Goal: Transaction & Acquisition: Purchase product/service

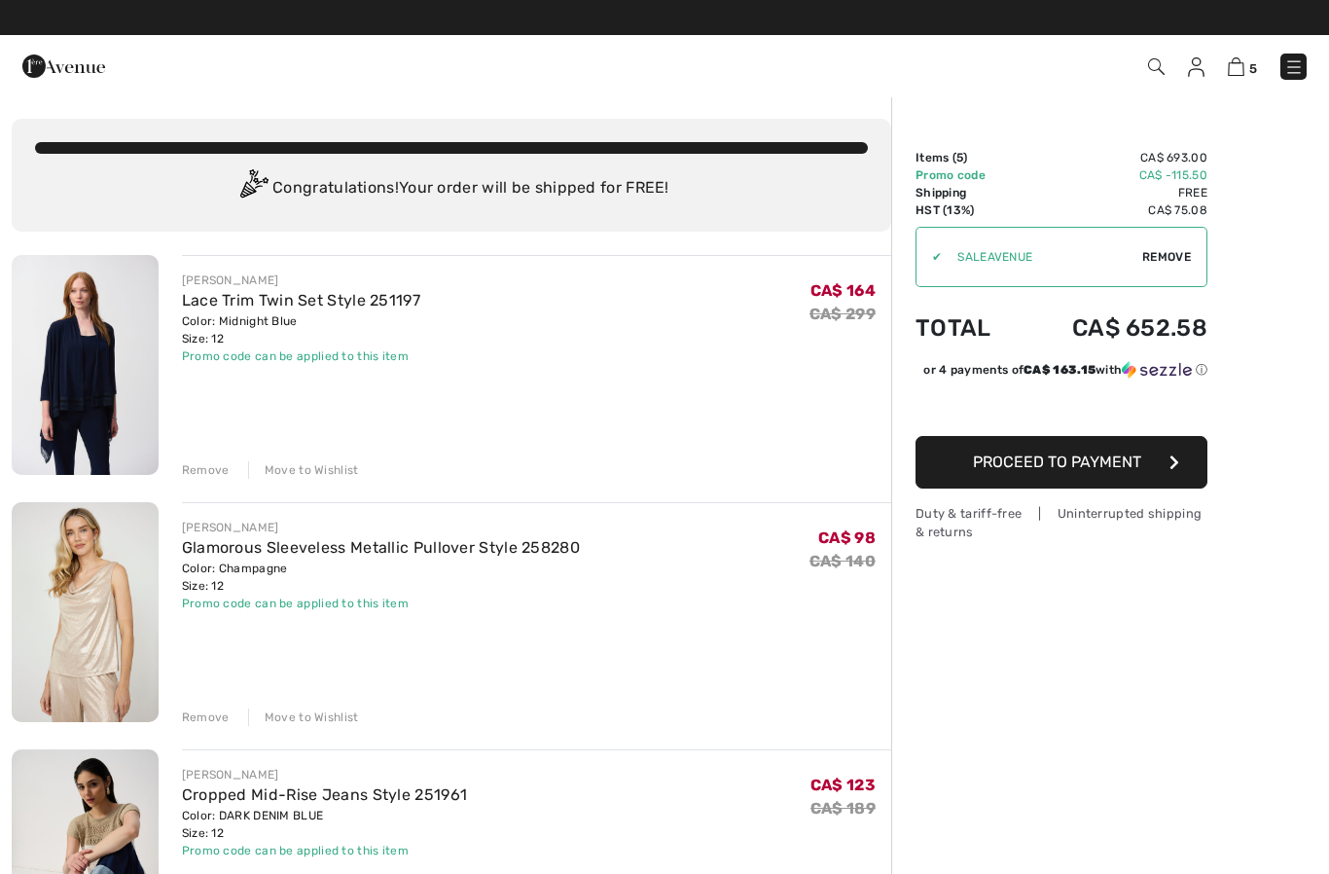
click at [1297, 73] on img at bounding box center [1293, 66] width 19 height 19
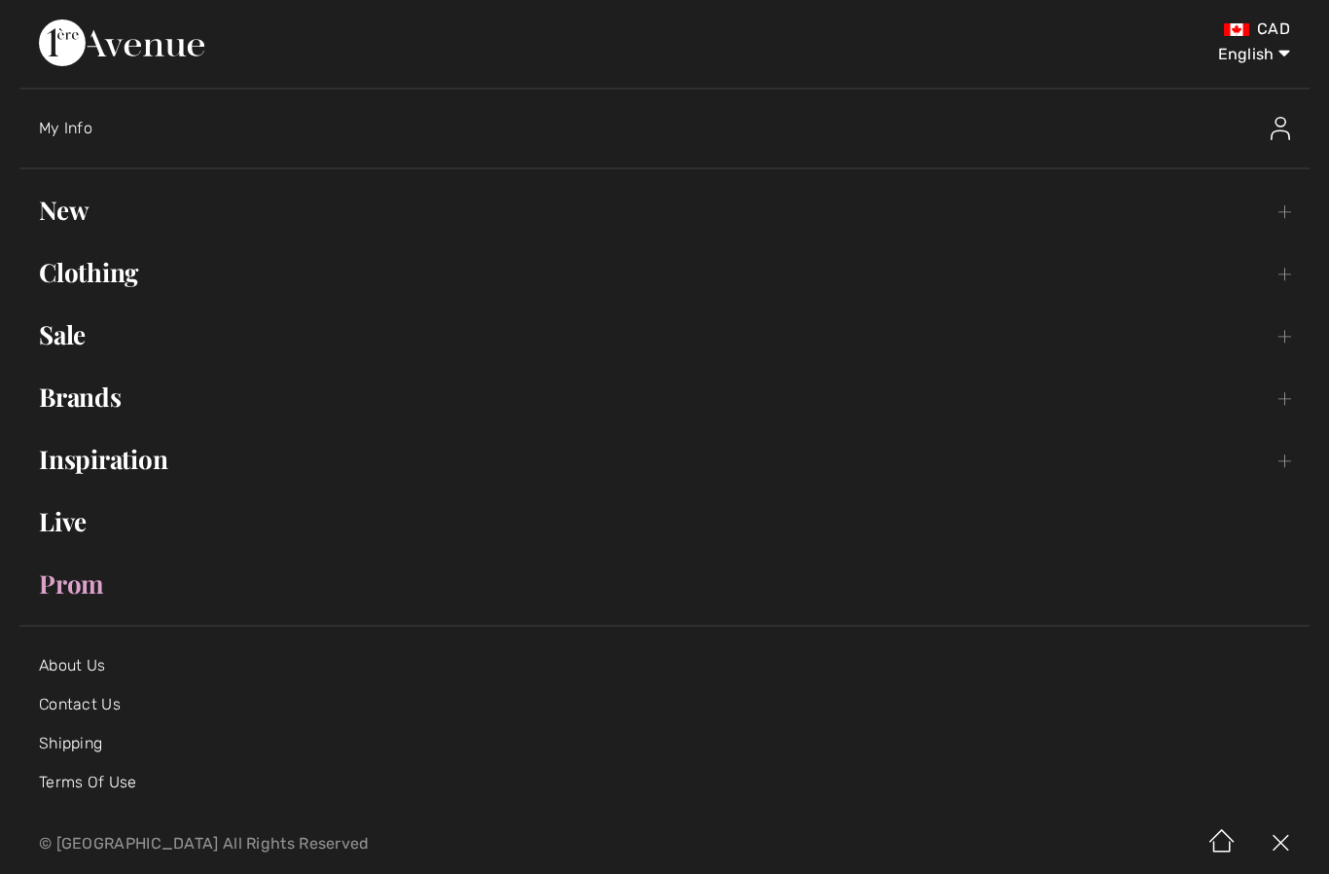
click at [83, 335] on link "Sale Toggle submenu" at bounding box center [664, 334] width 1290 height 43
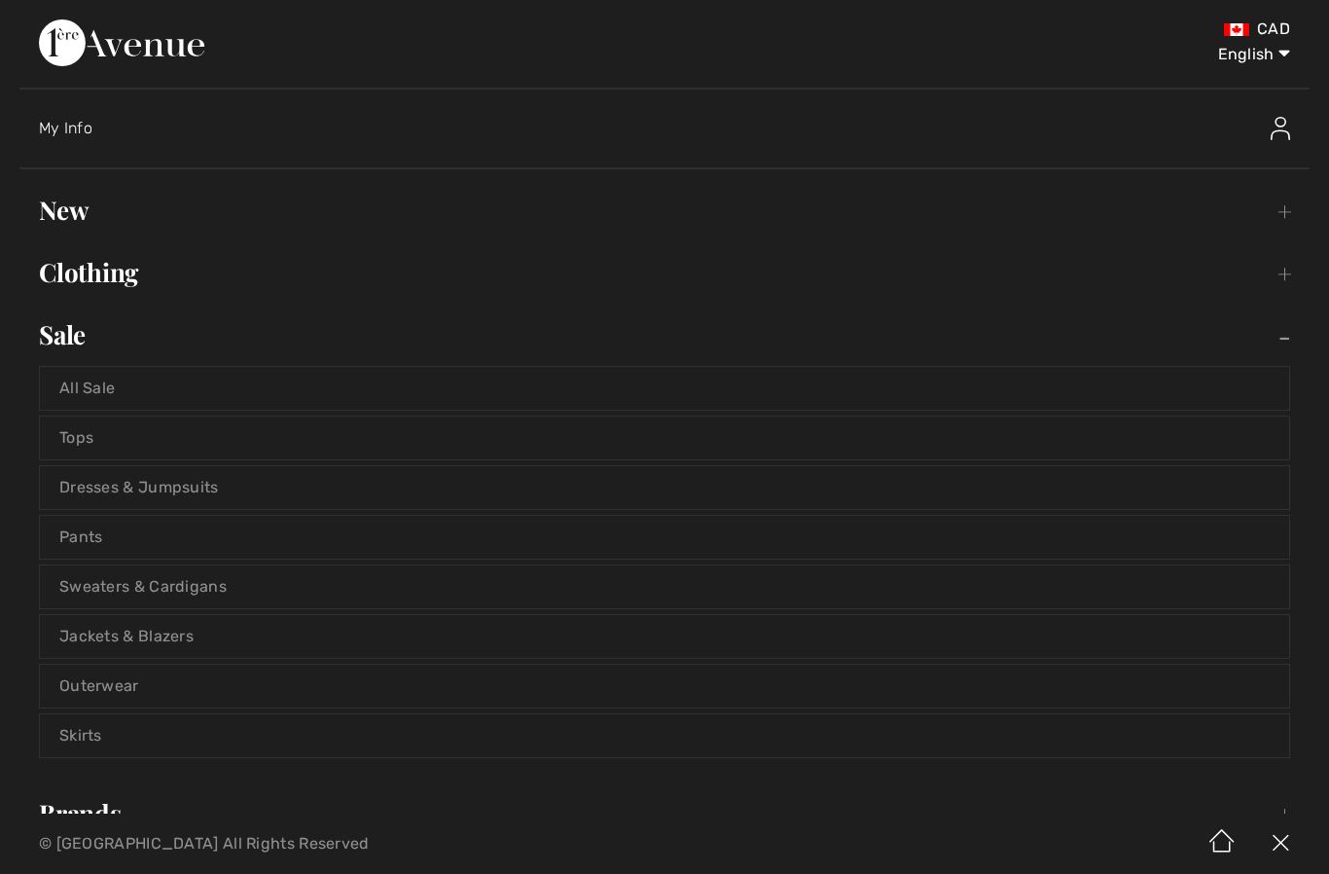
click at [279, 387] on link "All Sale" at bounding box center [664, 388] width 1249 height 43
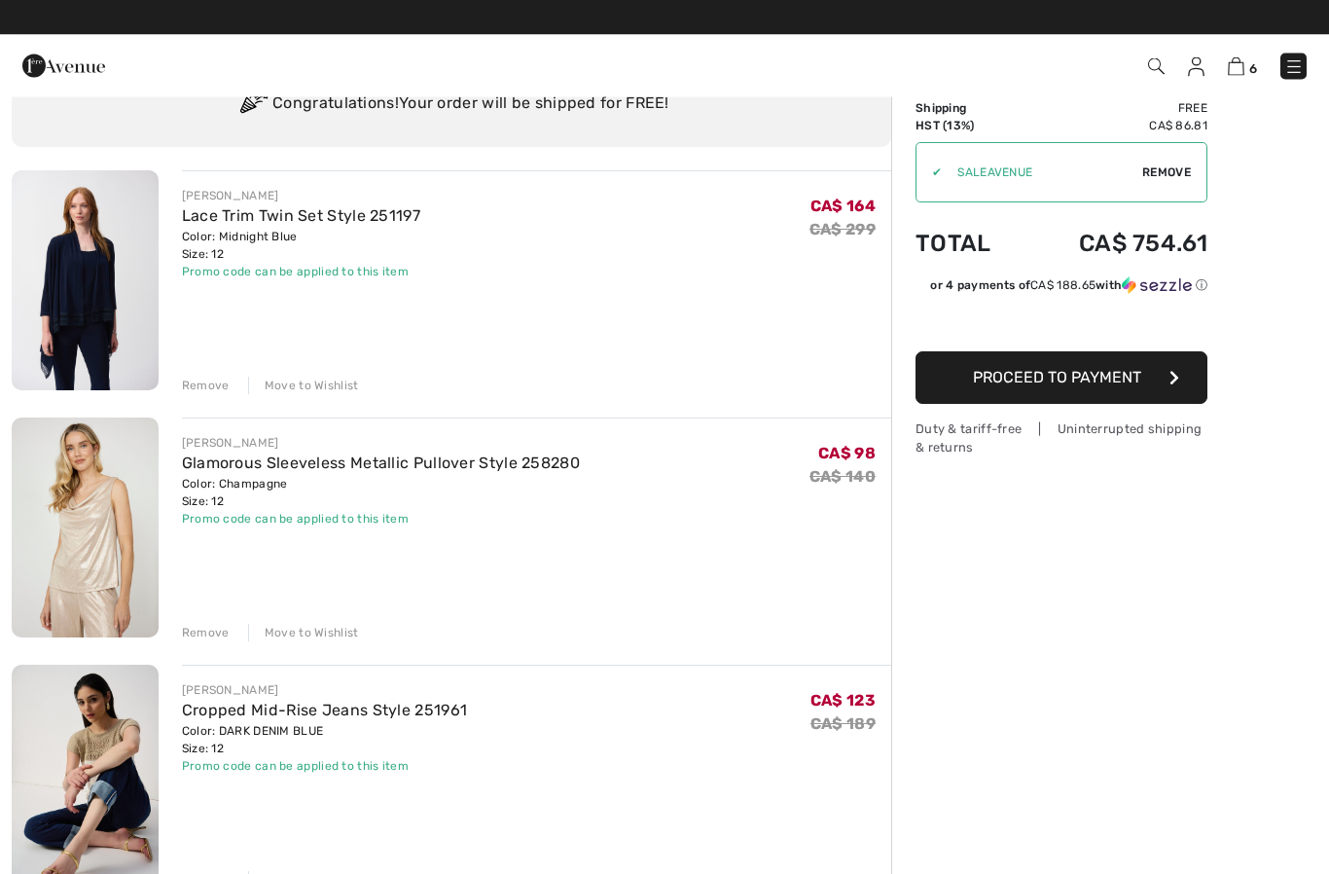
scroll to position [83, 0]
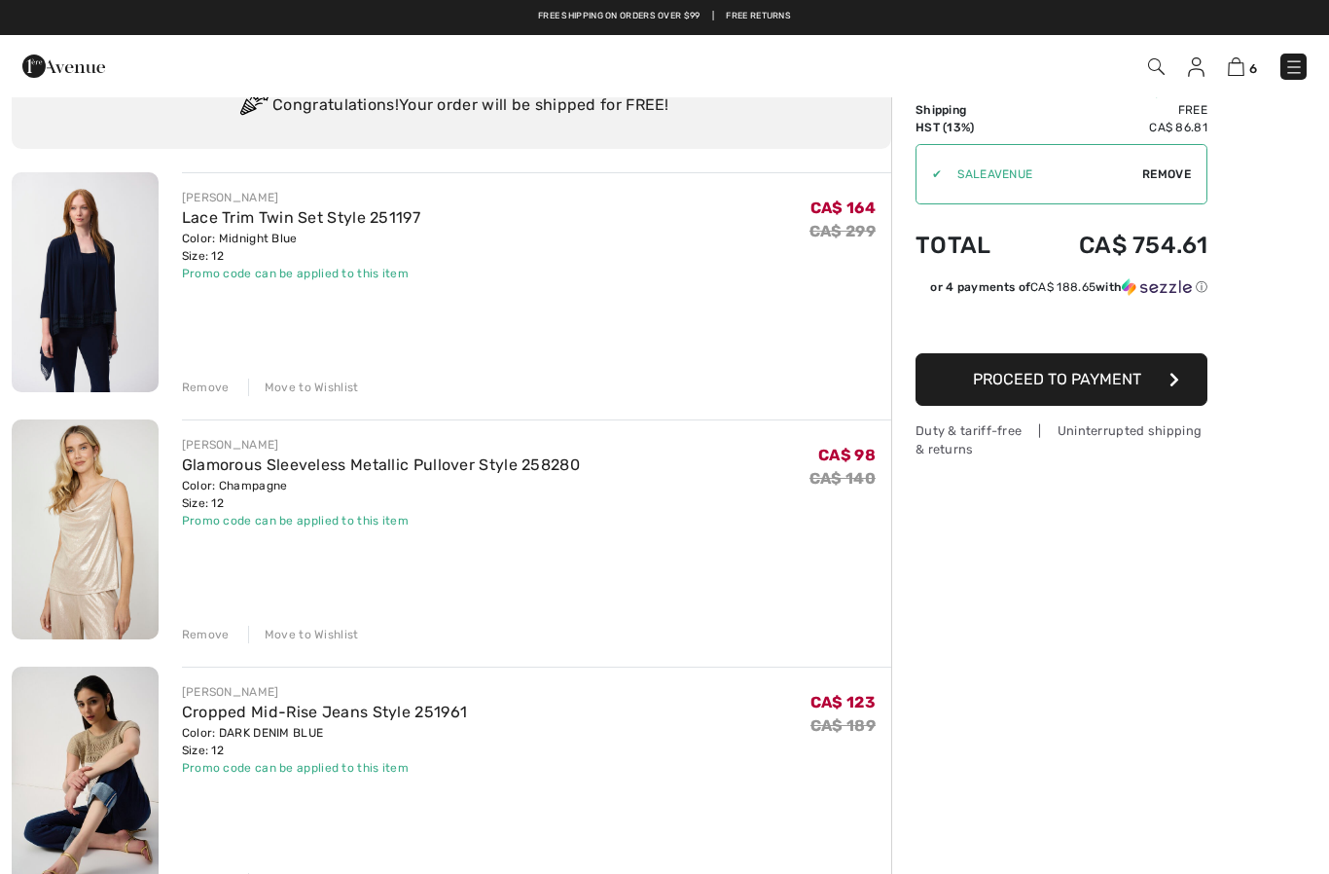
click at [311, 635] on div "Move to Wishlist" at bounding box center [303, 635] width 111 height 18
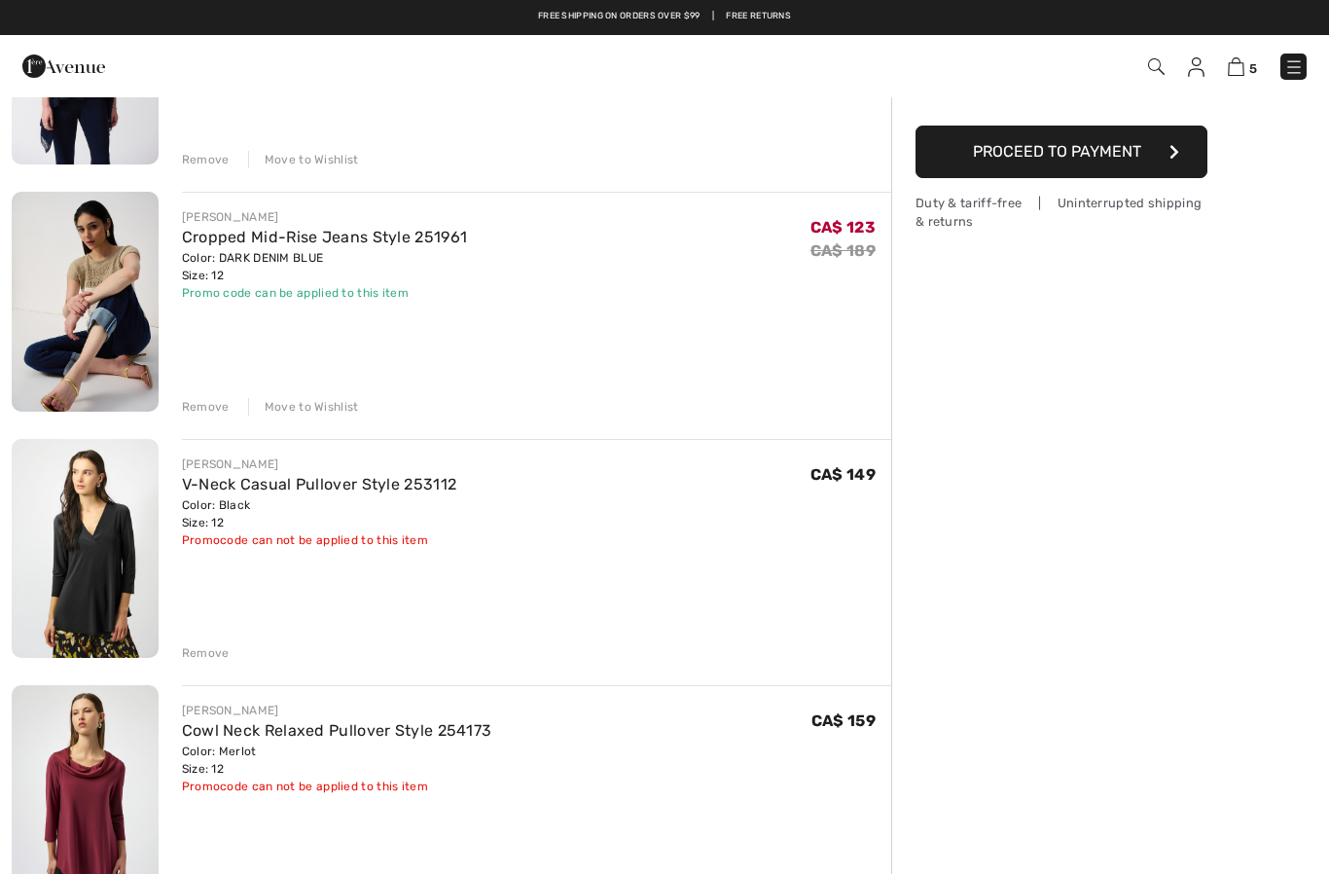
scroll to position [306, 0]
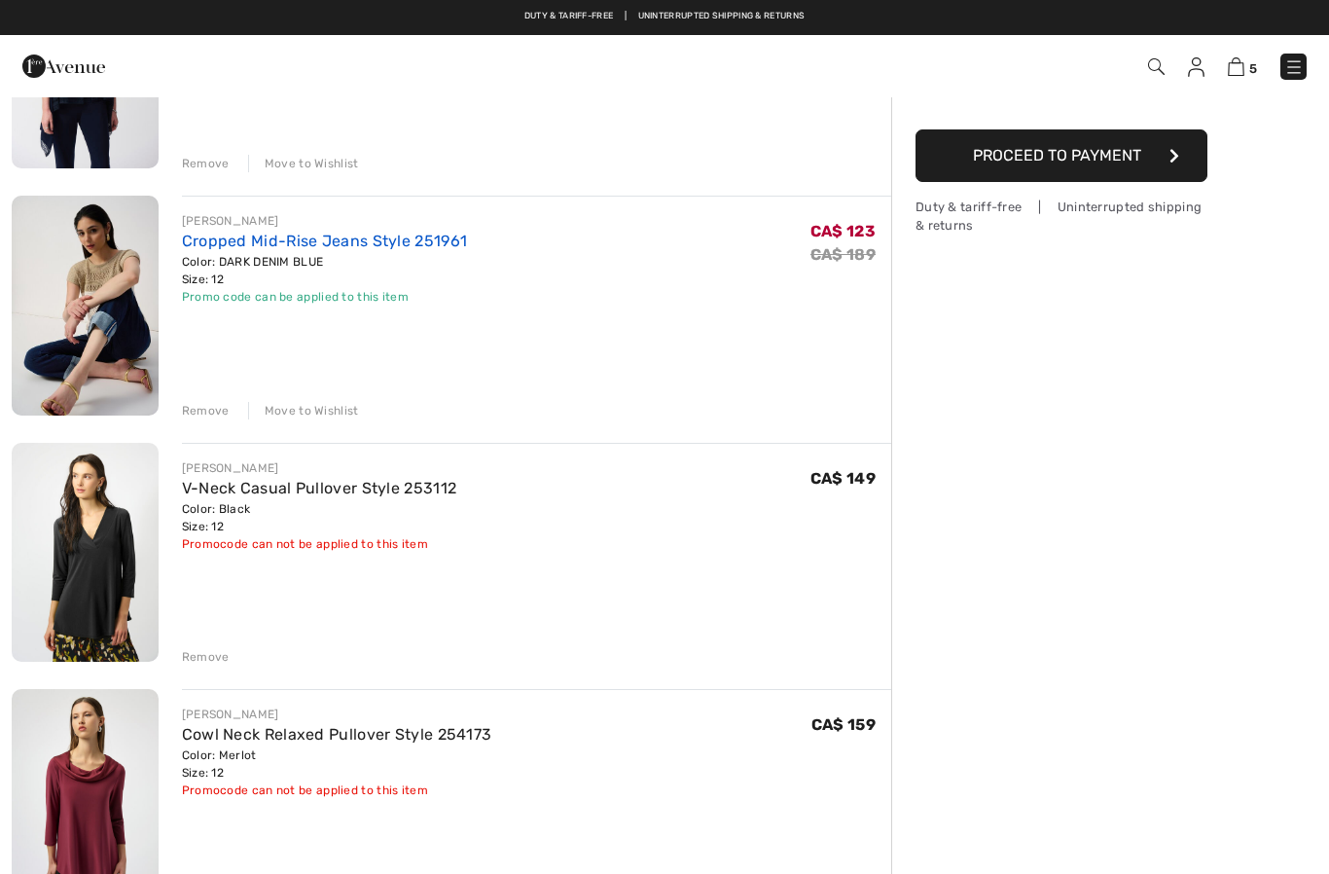
click at [368, 236] on link "Cropped Mid-Rise Jeans Style 251961" at bounding box center [325, 241] width 286 height 18
click at [350, 232] on link "Cropped Mid-Rise Jeans Style 251961" at bounding box center [325, 241] width 286 height 18
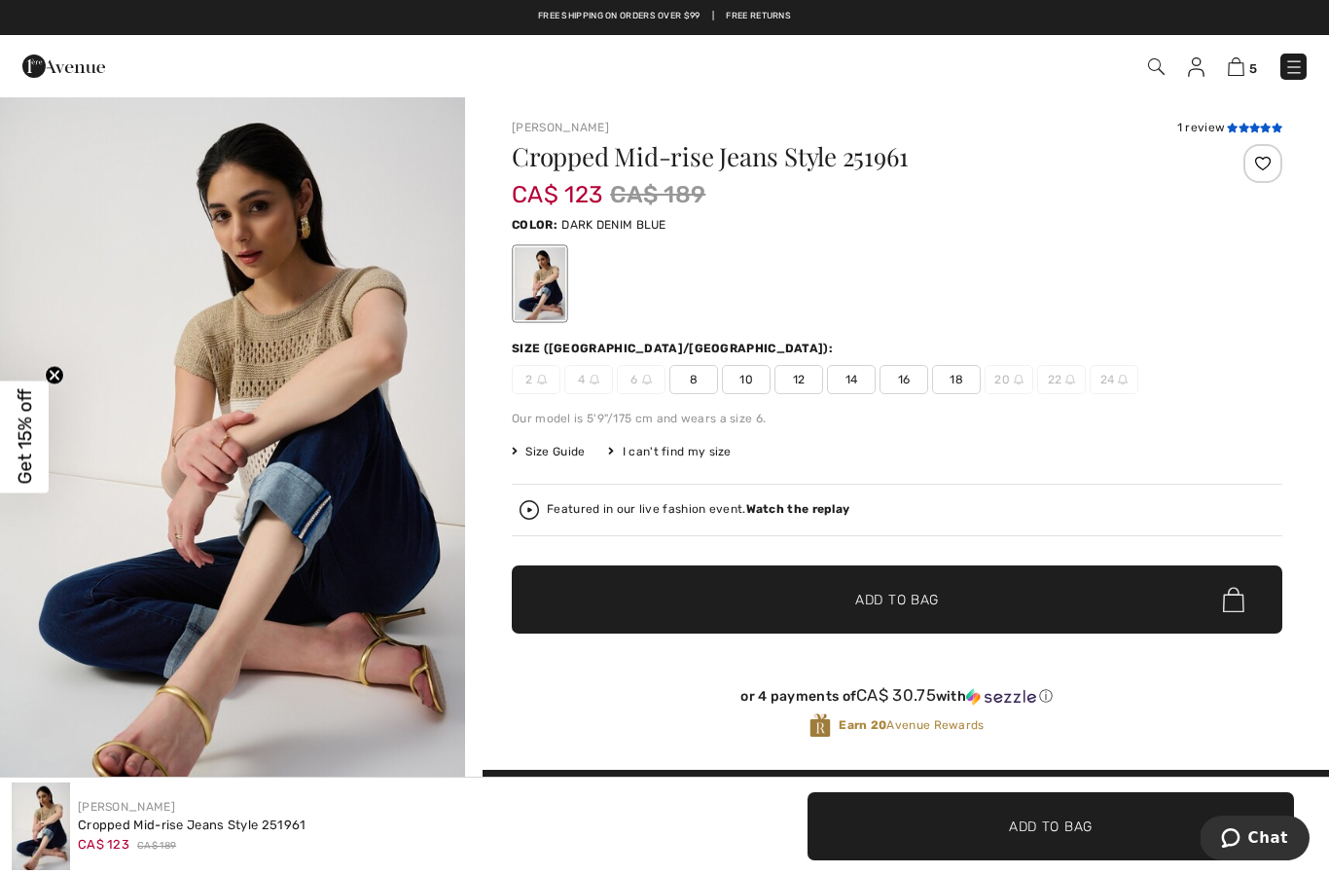
click at [1242, 126] on icon at bounding box center [1244, 128] width 11 height 10
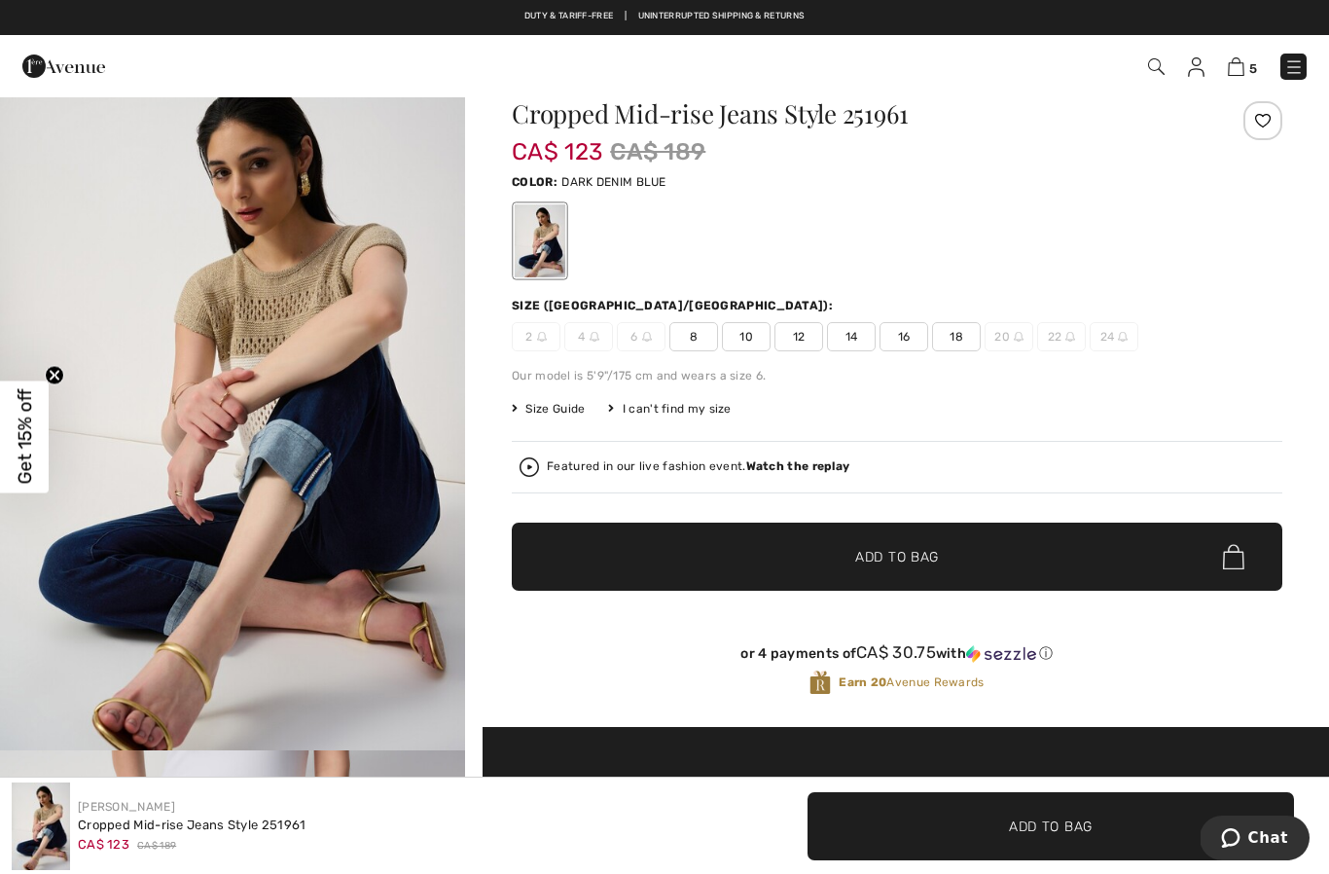
scroll to position [37, 0]
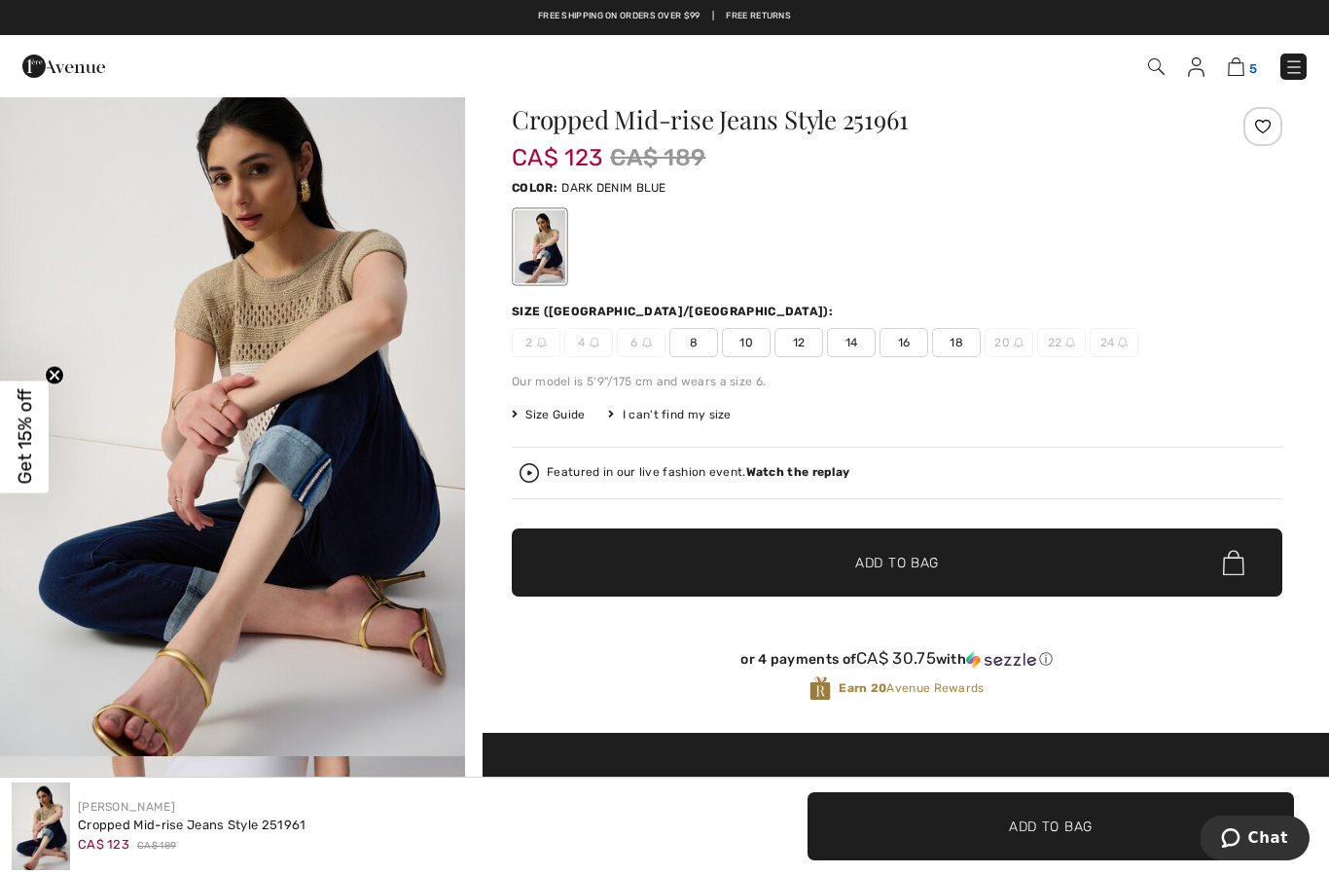
click at [1243, 63] on img at bounding box center [1236, 66] width 17 height 18
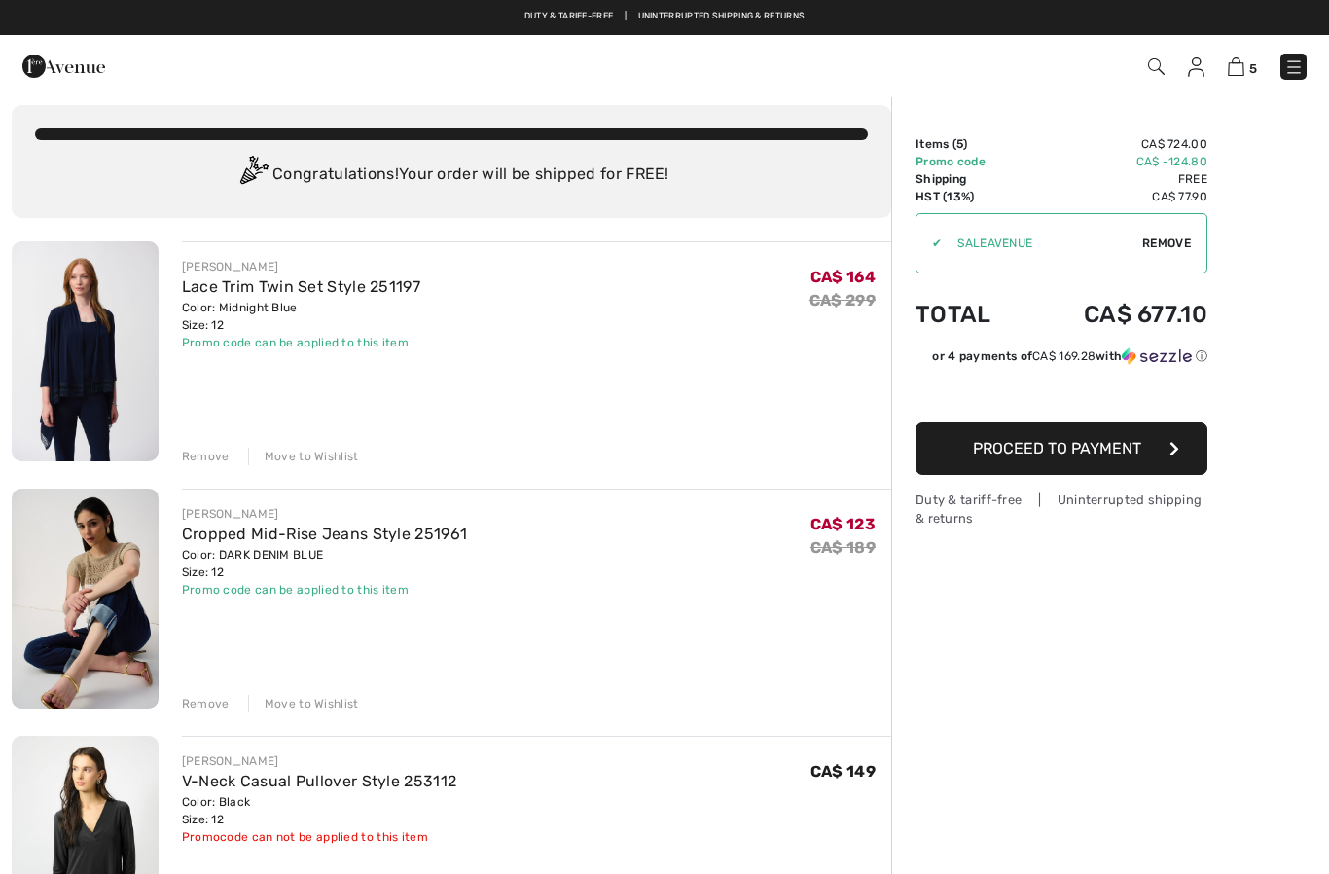
scroll to position [15, 0]
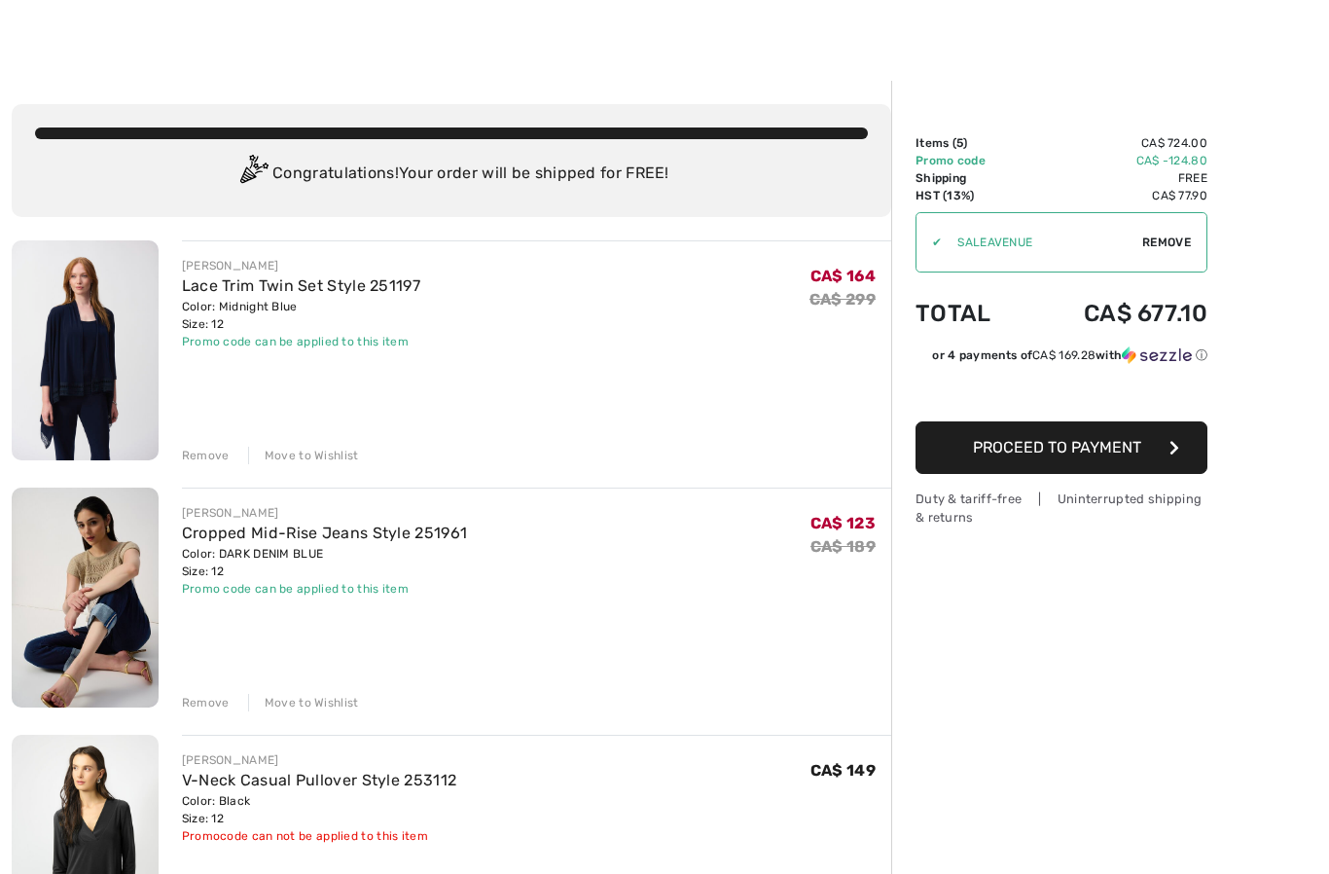
click at [333, 700] on div "Move to Wishlist" at bounding box center [303, 703] width 111 height 18
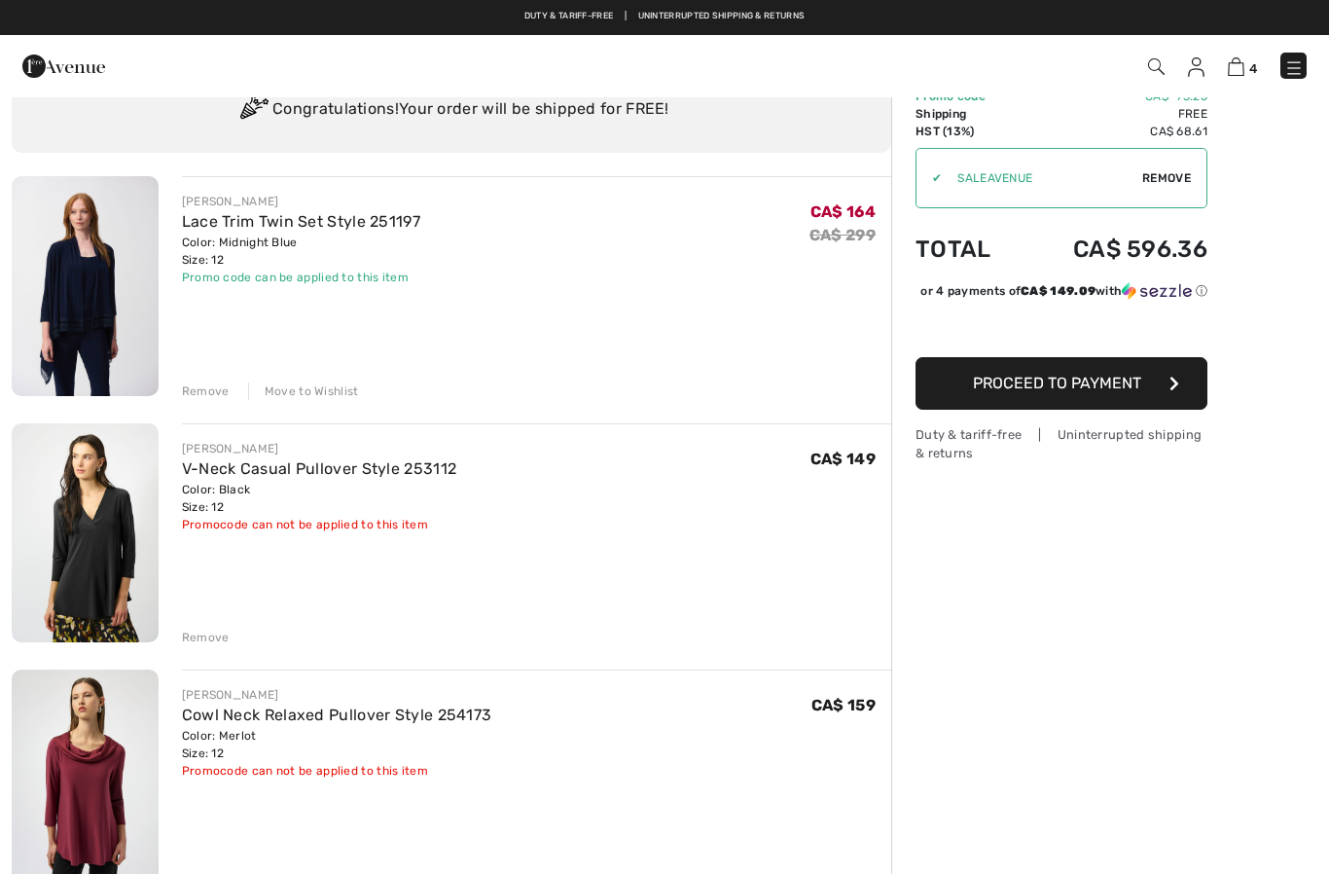
scroll to position [0, 0]
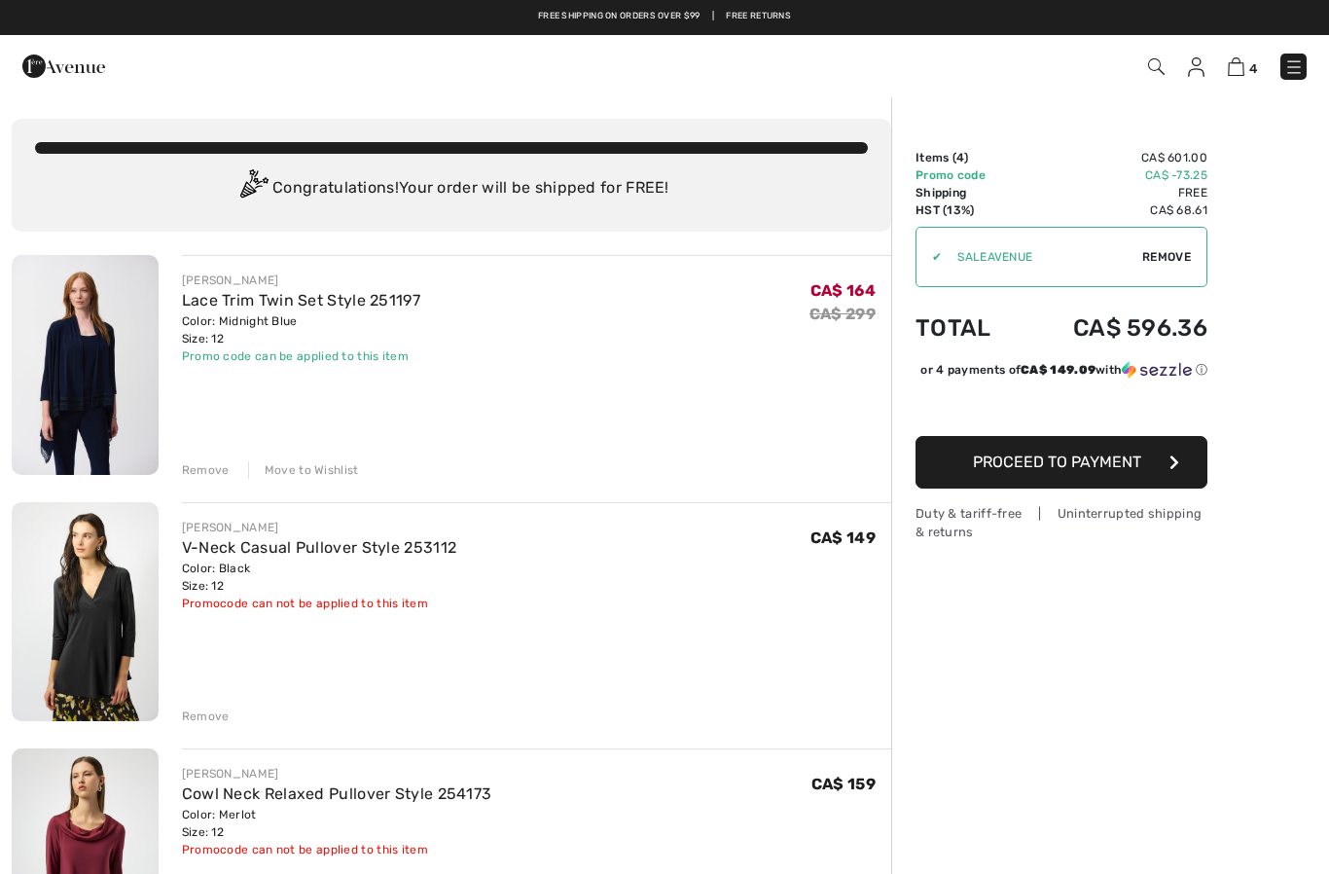
click at [1194, 69] on img at bounding box center [1196, 66] width 17 height 19
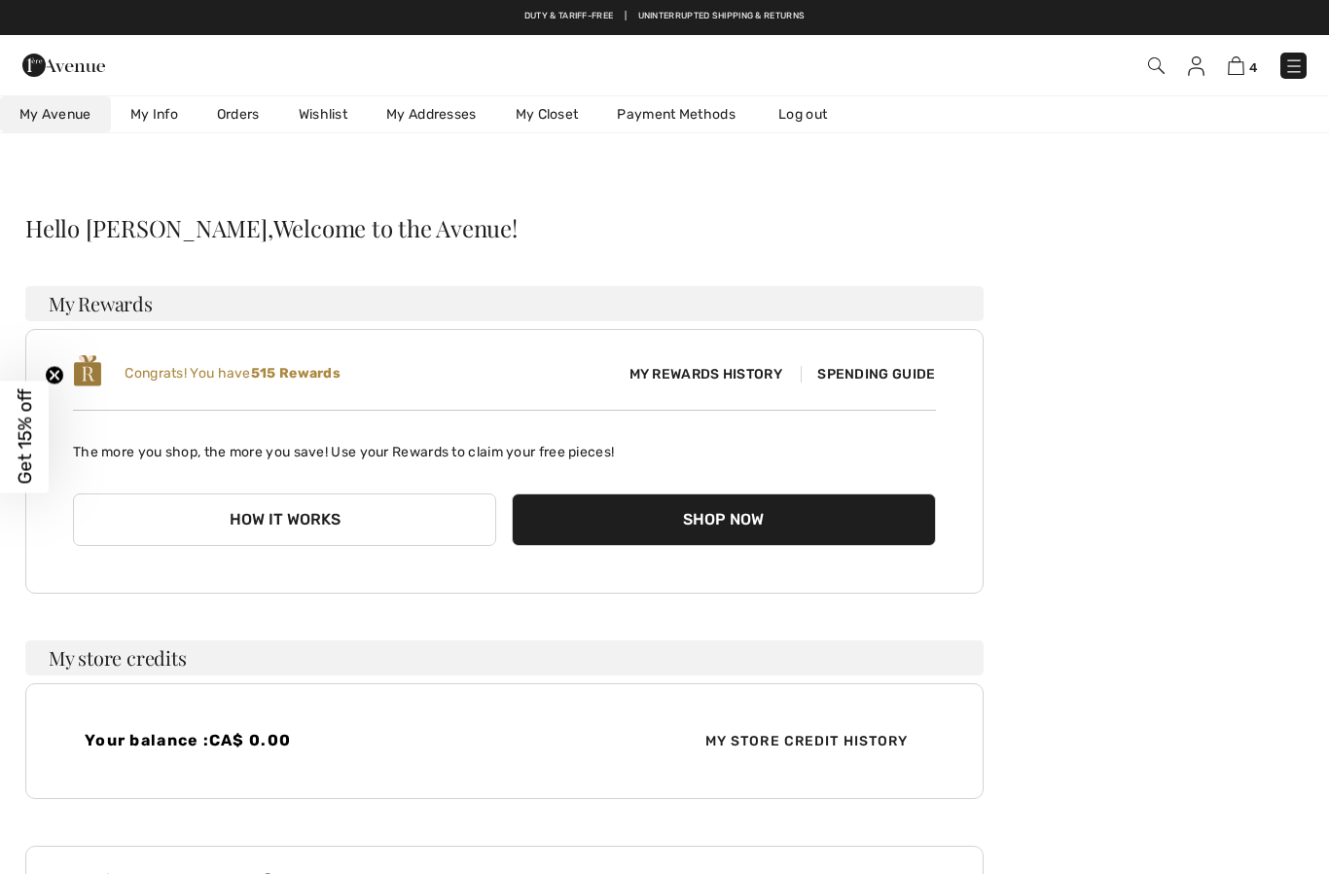
click at [333, 117] on link "Wishlist" at bounding box center [323, 114] width 88 height 36
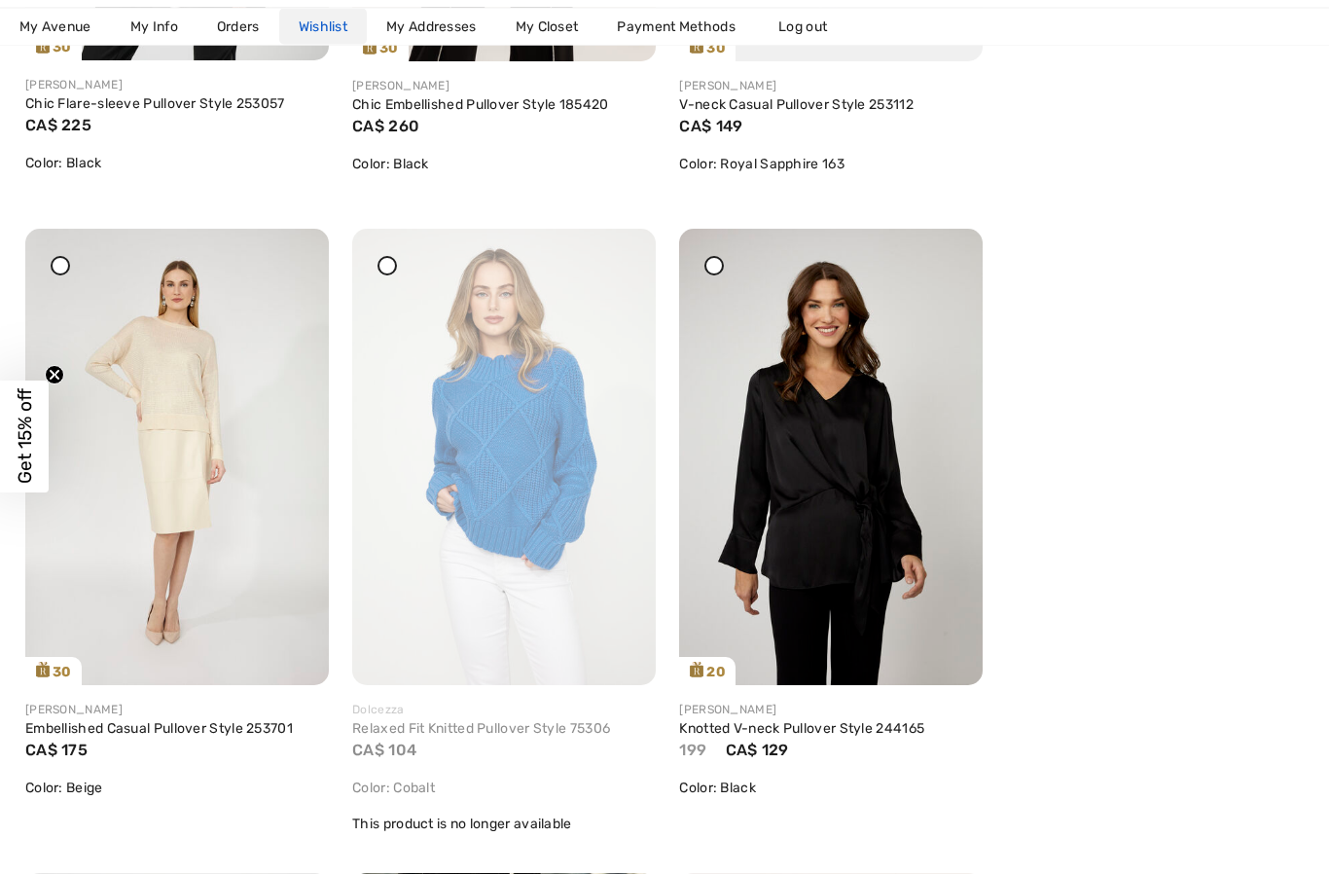
scroll to position [3961, 0]
click at [596, 269] on img at bounding box center [504, 456] width 304 height 455
click at [603, 229] on img at bounding box center [504, 456] width 304 height 455
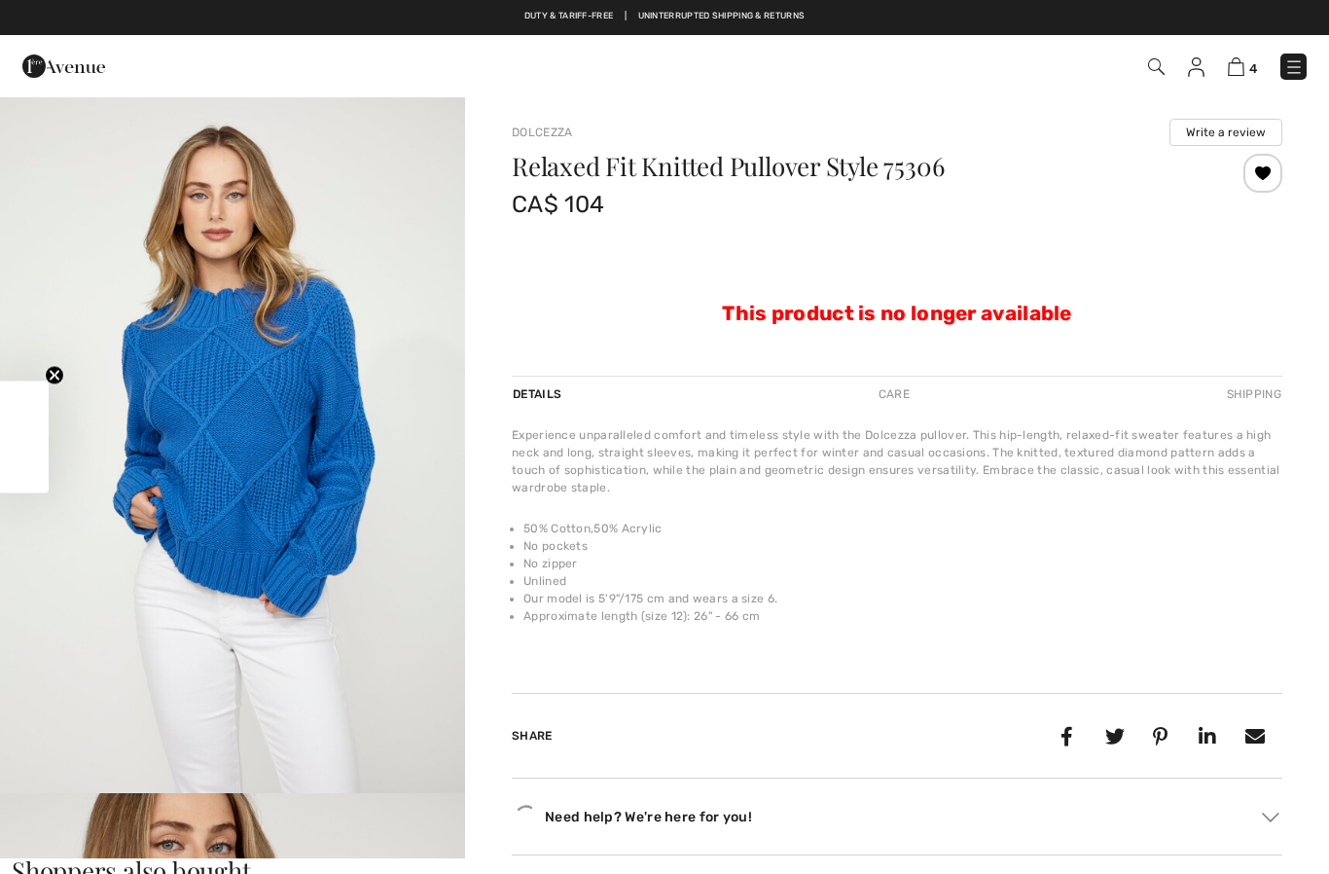
checkbox input "true"
click at [1266, 167] on div at bounding box center [1262, 173] width 39 height 39
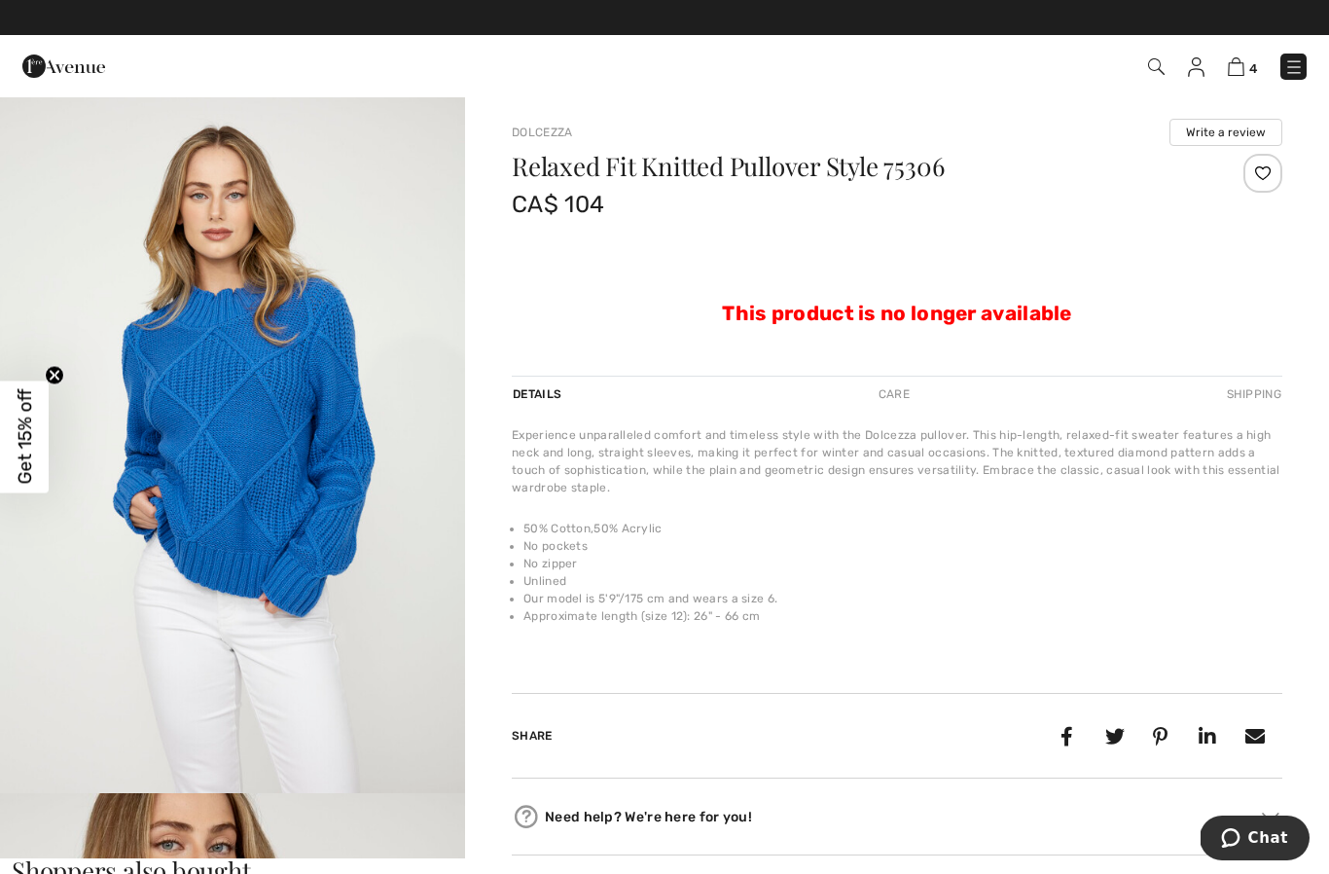
click at [1191, 70] on img at bounding box center [1196, 66] width 17 height 19
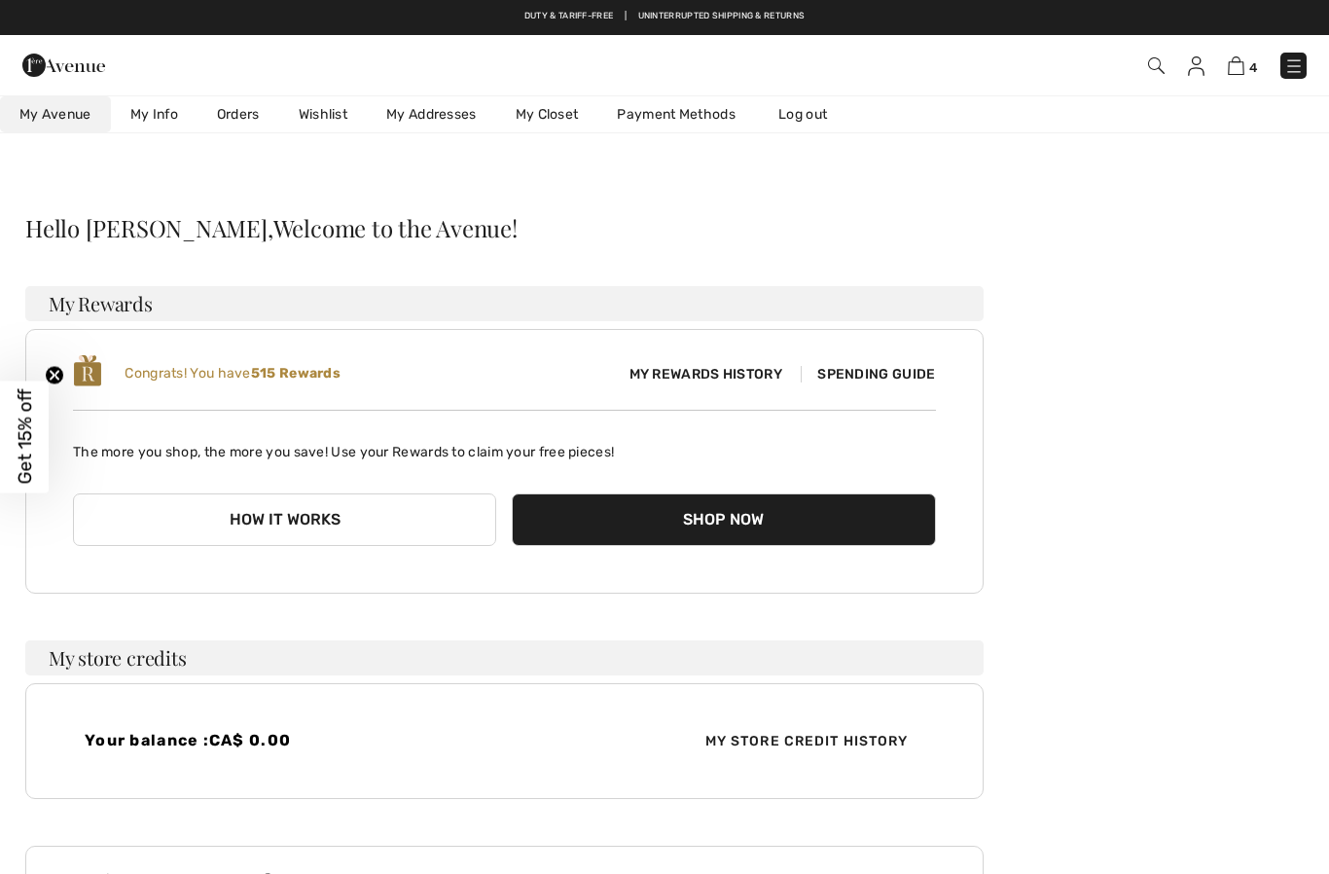
click at [338, 117] on link "Wishlist" at bounding box center [323, 114] width 88 height 36
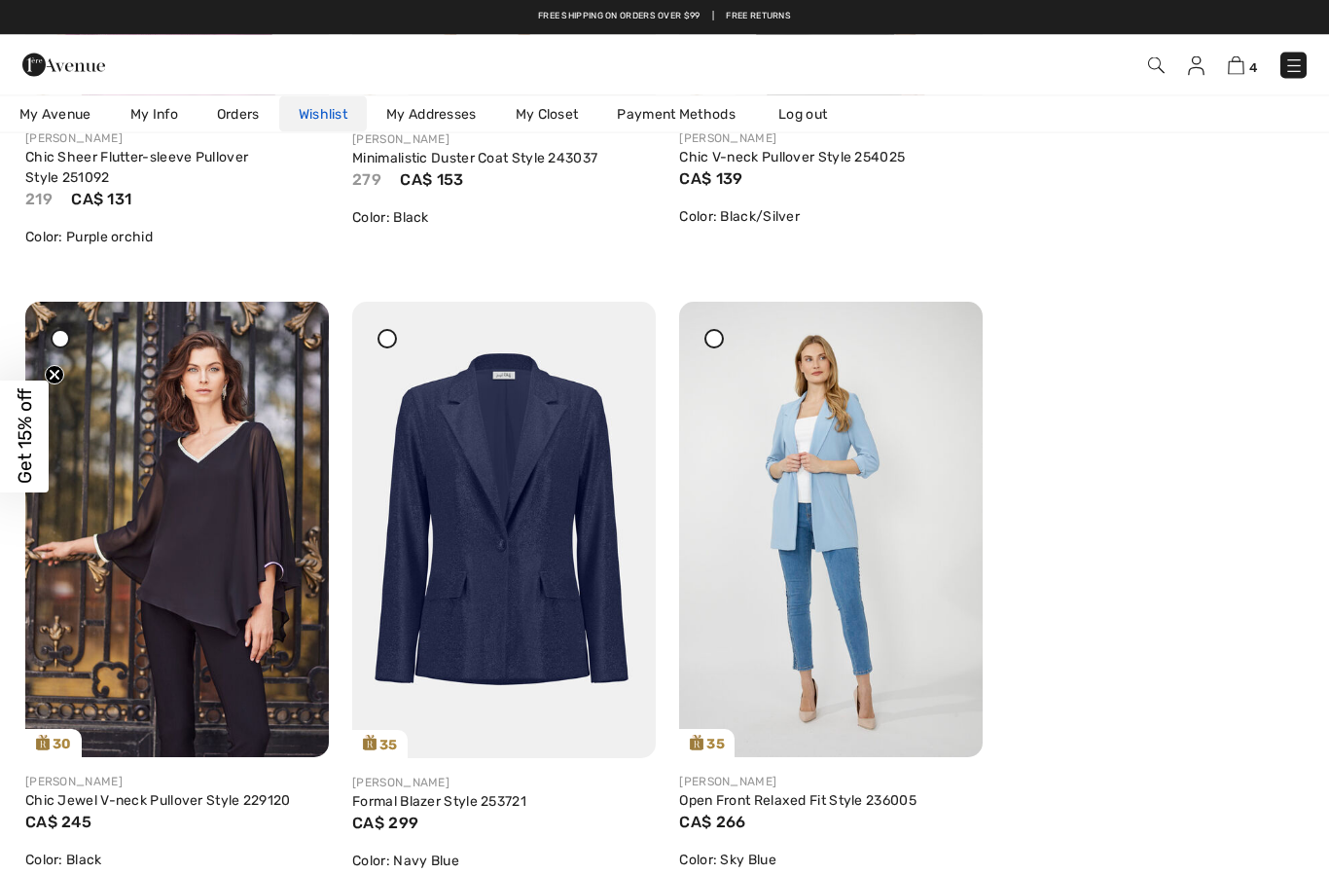
scroll to position [2609, 0]
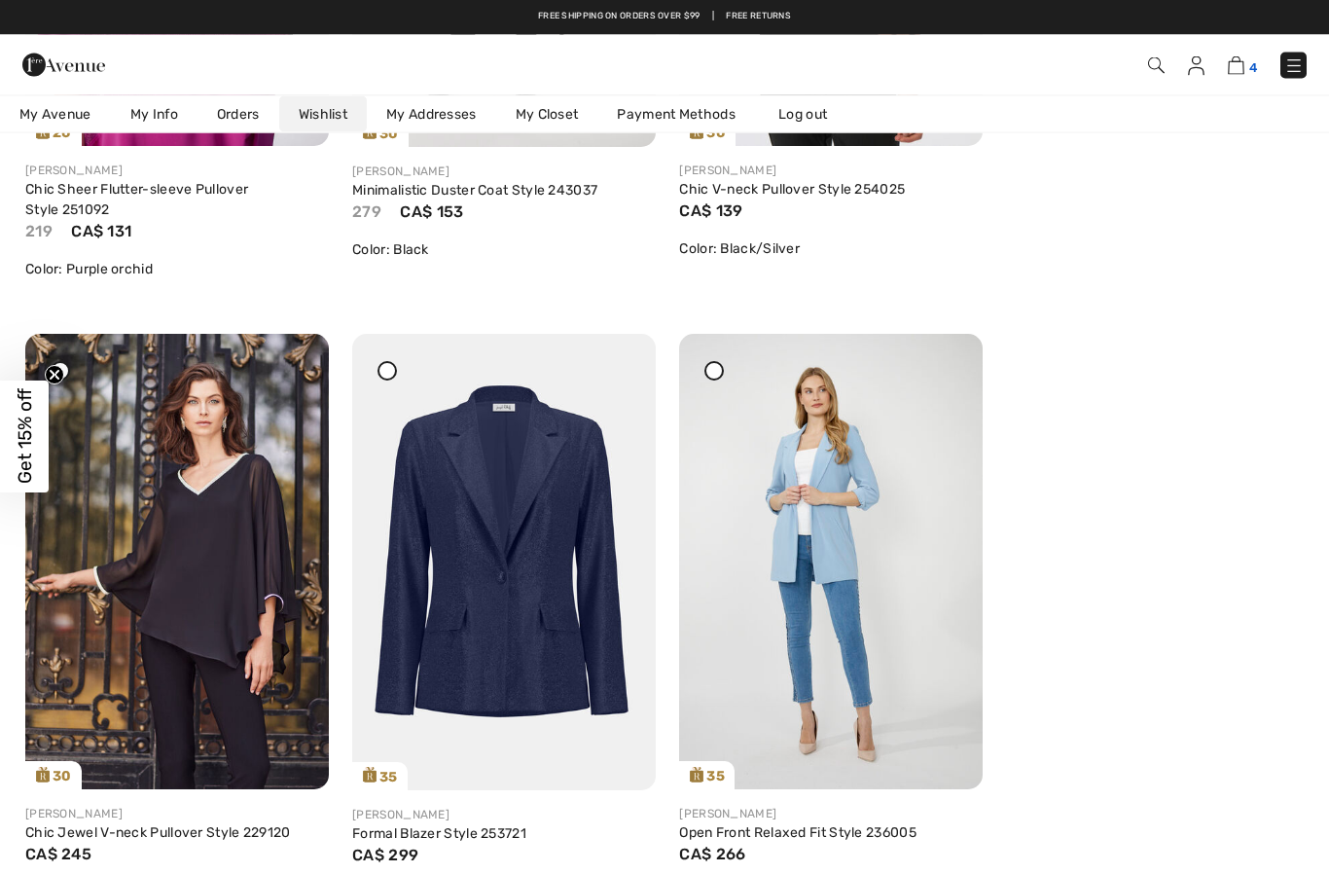
click at [1243, 69] on img at bounding box center [1236, 65] width 17 height 18
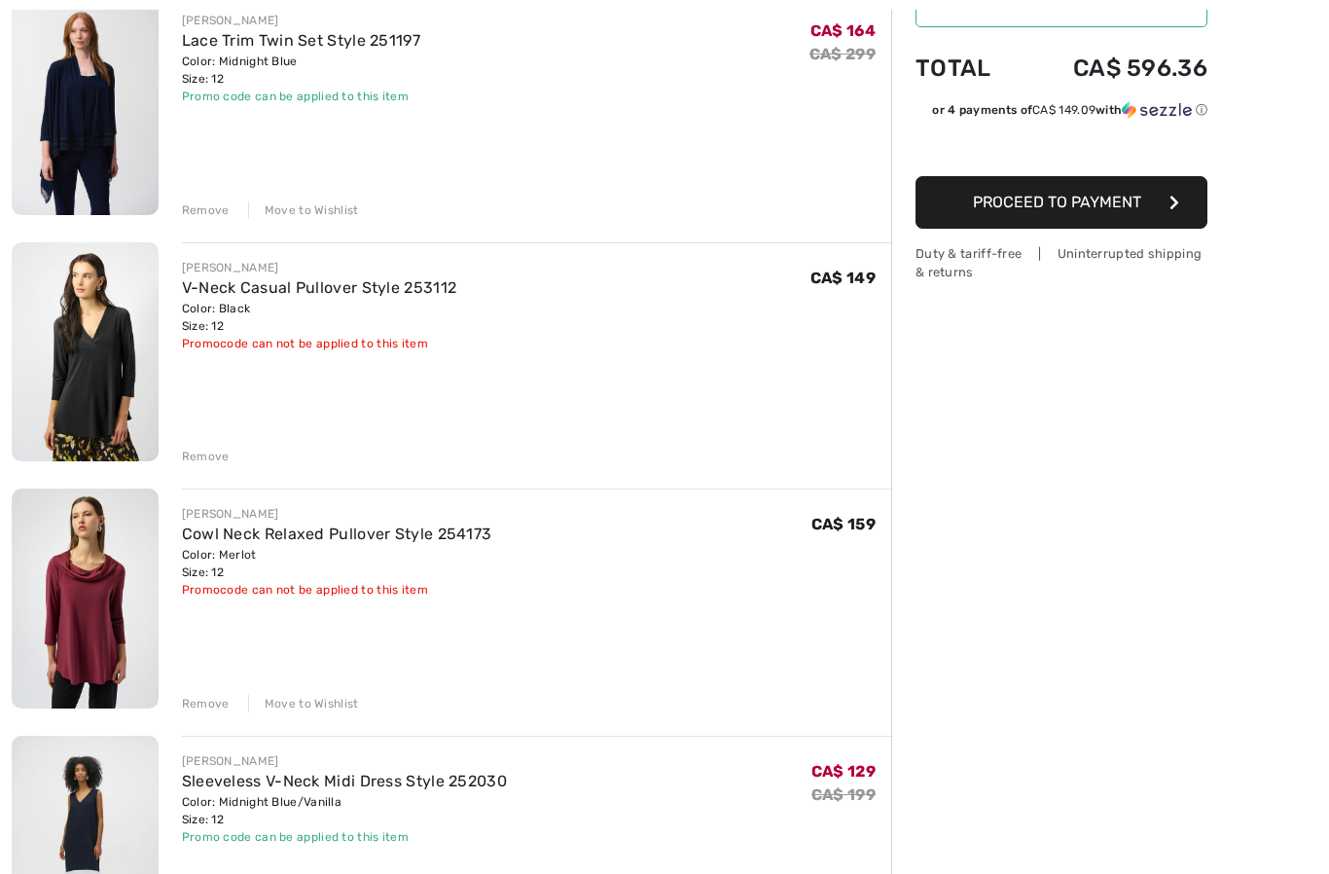
scroll to position [262, 0]
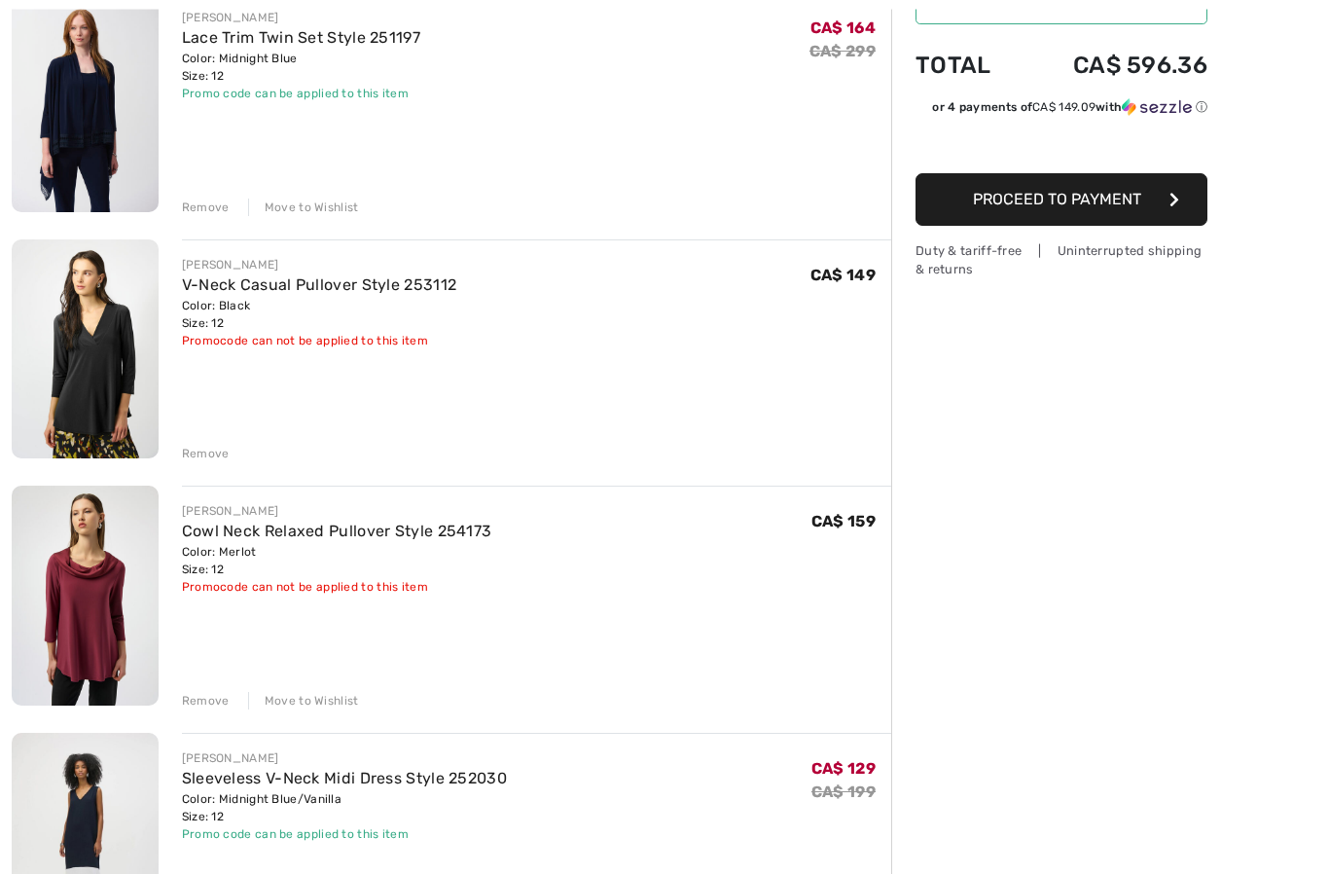
click at [313, 713] on div "JOSEPH RIBKOFF Lace Trim Twin Set Style 251197 Color: Midnight Blue Size: 12 Fi…" at bounding box center [452, 680] width 880 height 1375
click at [328, 694] on div "Move to Wishlist" at bounding box center [303, 701] width 111 height 18
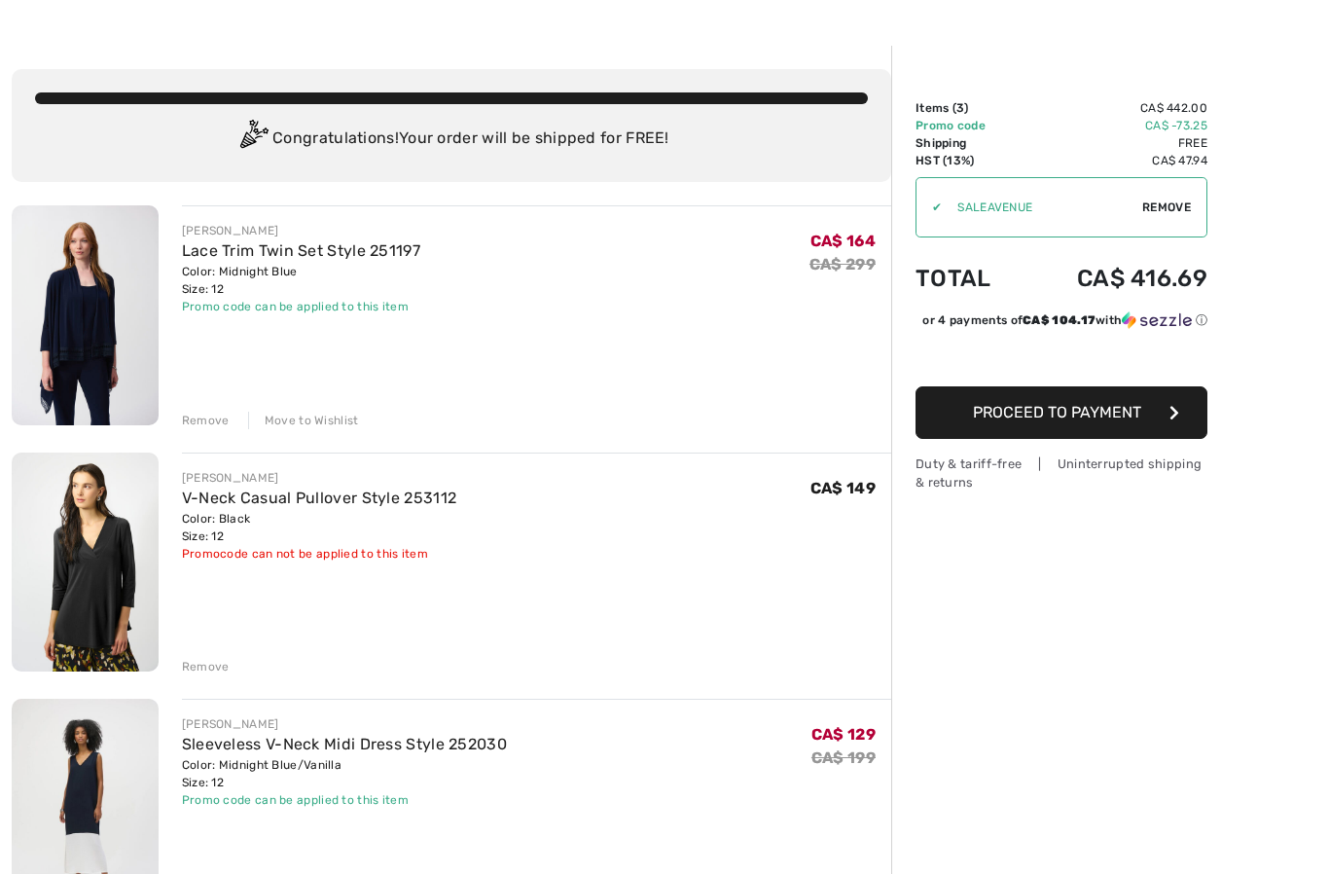
scroll to position [0, 0]
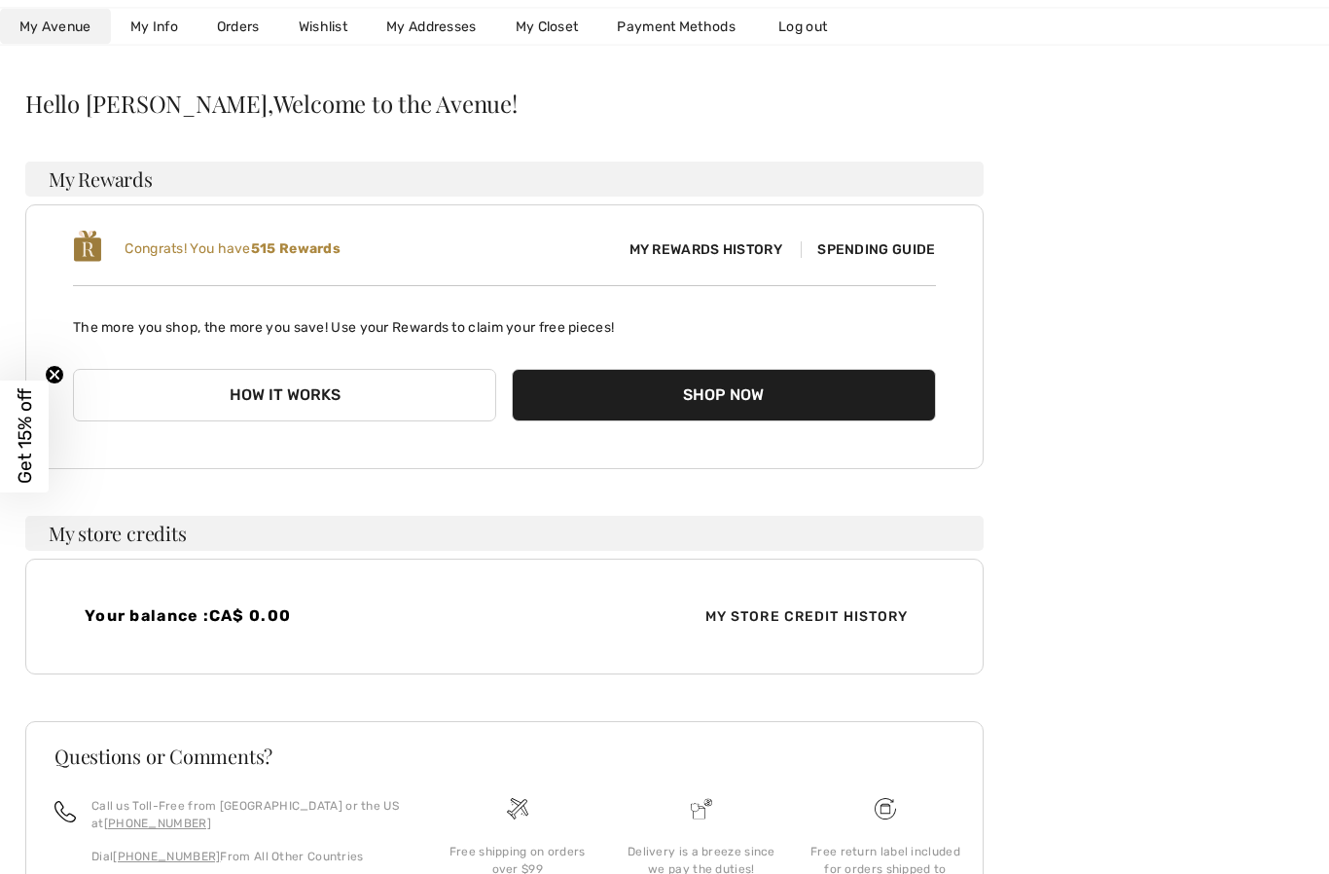
scroll to position [128, 0]
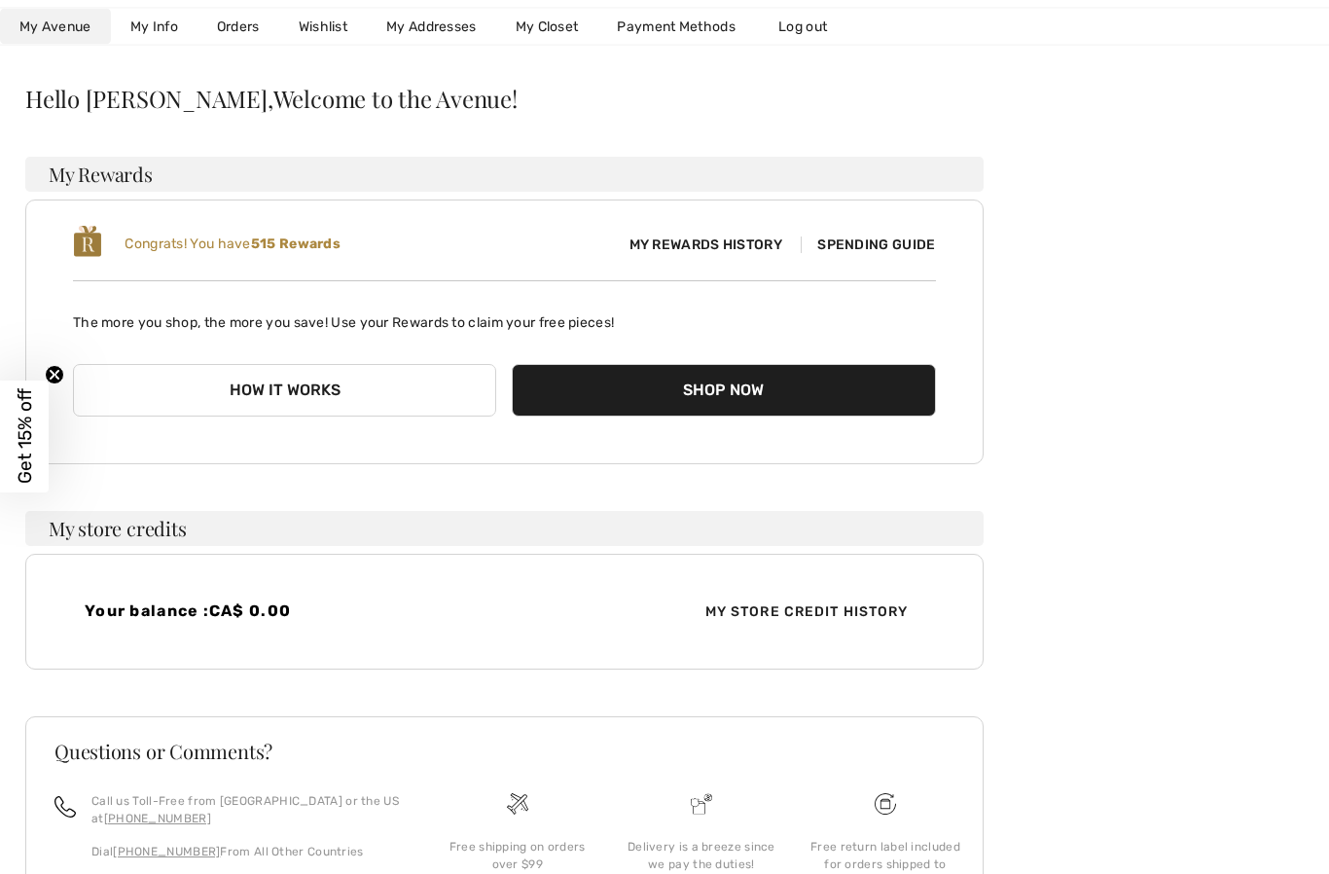
click at [312, 383] on button "How it works" at bounding box center [284, 391] width 423 height 53
